Goal: Find specific page/section

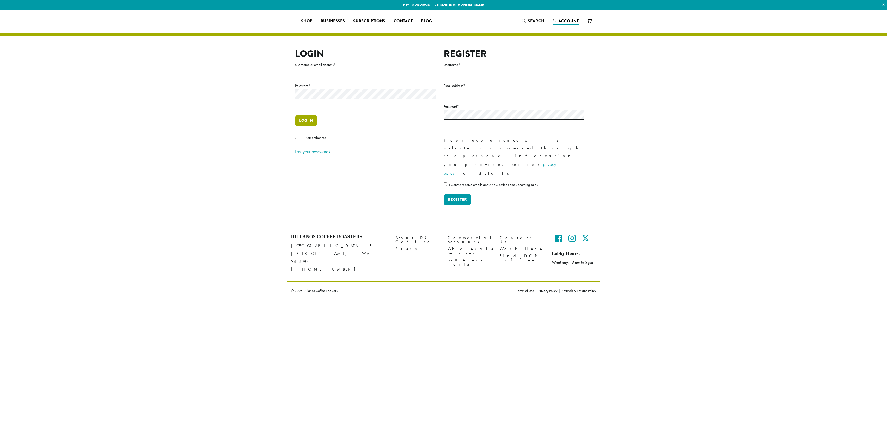
type input "**********"
click at [302, 124] on button "Log in" at bounding box center [306, 120] width 22 height 11
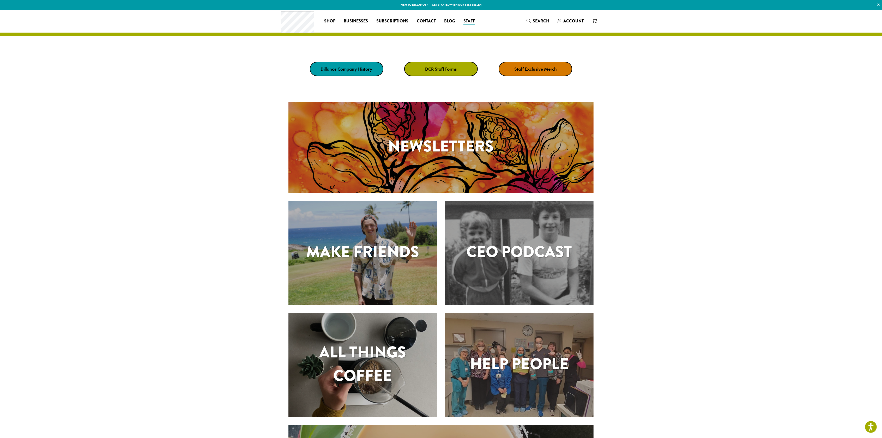
click at [733, 181] on section "Newsletters Make Friends CEO Podcast All Things Coffee" at bounding box center [441, 309] width 882 height 440
click at [455, 73] on link "DCR Staff Forms" at bounding box center [441, 69] width 74 height 14
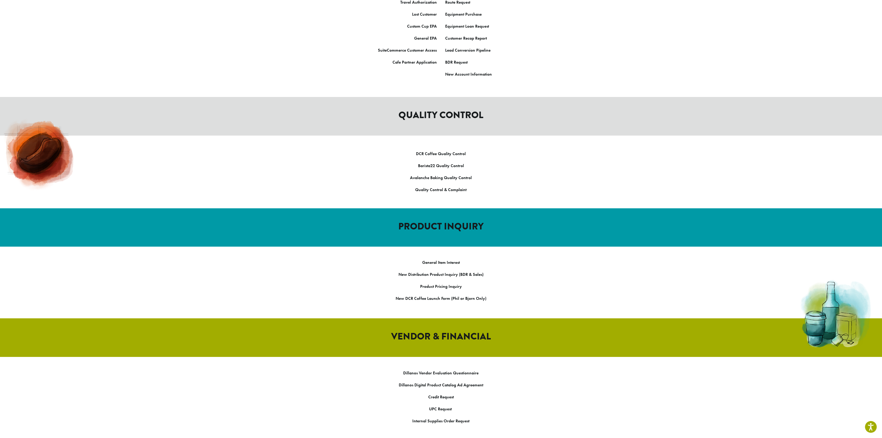
scroll to position [417, 0]
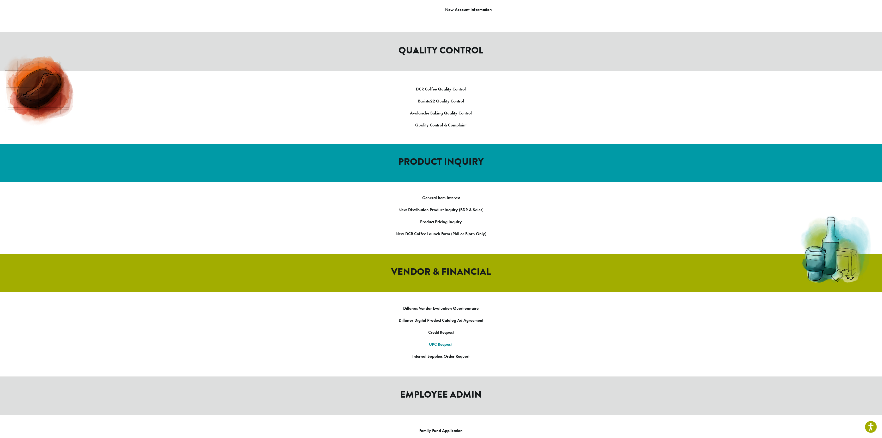
click at [450, 342] on link "UPC Request" at bounding box center [440, 344] width 23 height 5
